Goal: Information Seeking & Learning: Learn about a topic

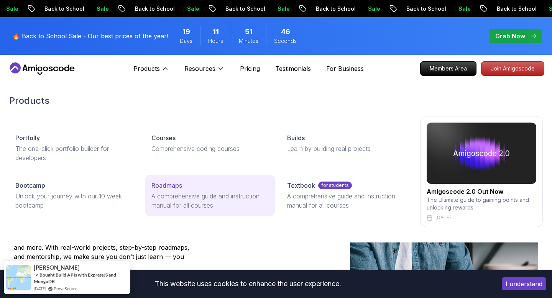
click at [182, 192] on p "A comprehensive guide and instruction manual for all courses" at bounding box center [210, 201] width 118 height 18
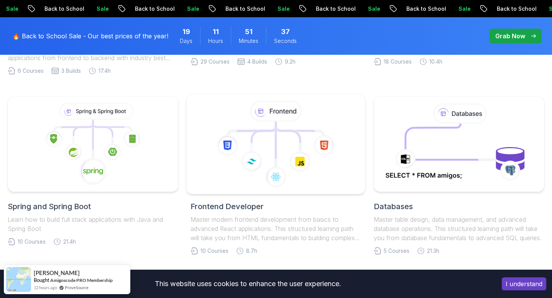
scroll to position [350, 0]
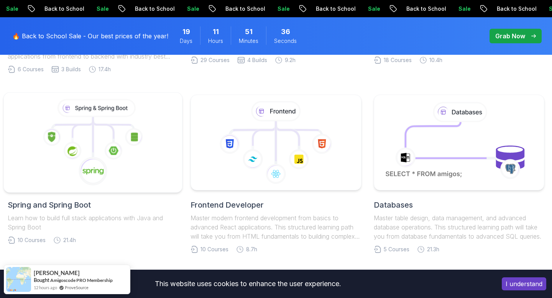
click at [128, 163] on icon at bounding box center [93, 142] width 166 height 87
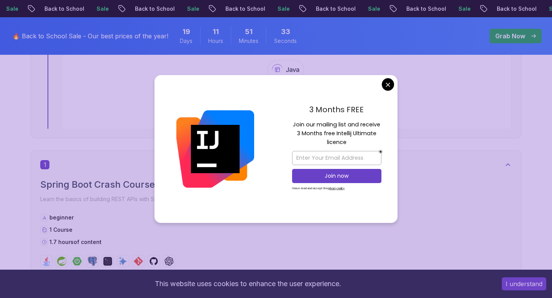
scroll to position [386, 0]
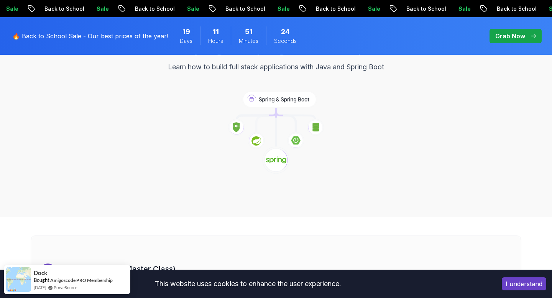
scroll to position [95, 0]
click at [262, 101] on icon at bounding box center [279, 98] width 73 height 15
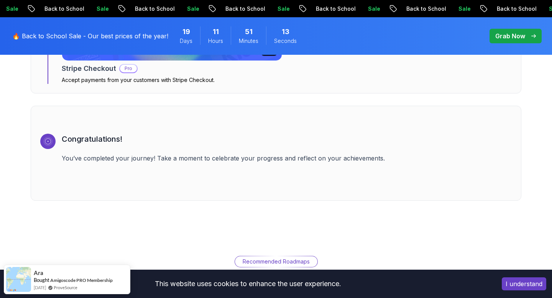
scroll to position [2621, 0]
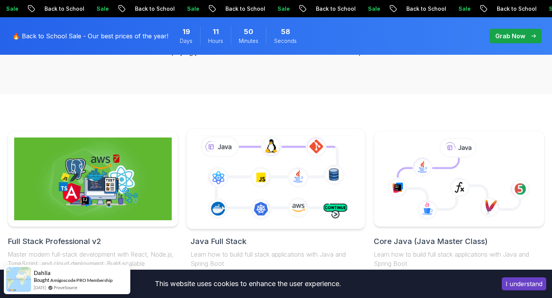
scroll to position [158, 0]
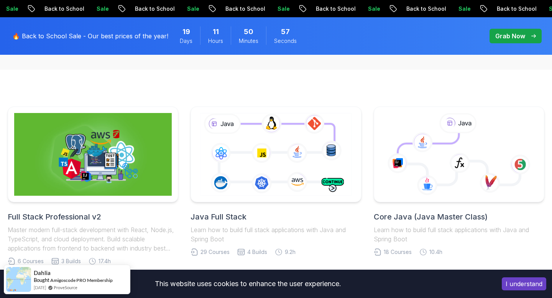
click at [412, 222] on h2 "Core Java (Java Master Class)" at bounding box center [459, 217] width 171 height 11
